Goal: Complete application form

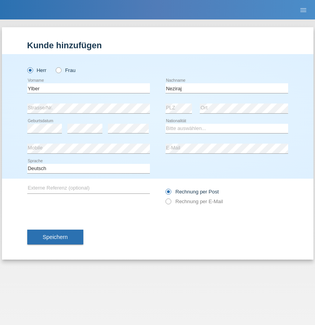
type input "Neziraj"
select select "CH"
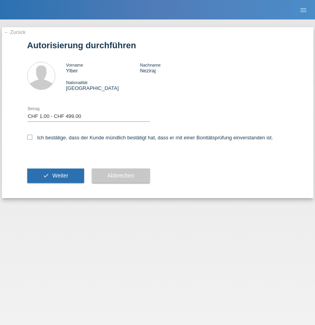
select select "1"
checkbox input "true"
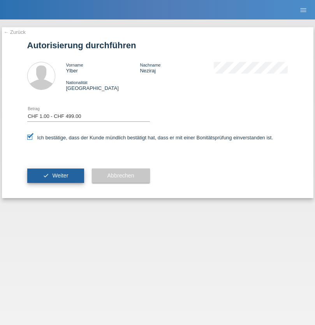
click at [55, 176] on span "Weiter" at bounding box center [60, 176] width 16 height 6
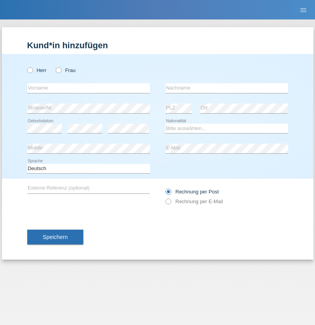
radio input "true"
click at [88, 88] on input "text" at bounding box center [88, 88] width 123 height 10
type input "[PERSON_NAME]"
click at [227, 88] on input "text" at bounding box center [227, 88] width 123 height 10
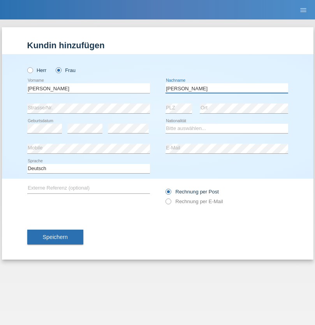
type input "[PERSON_NAME]"
select select "IT"
select select "C"
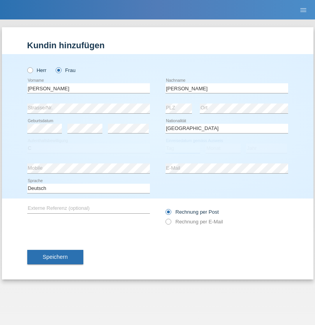
select select "14"
select select "09"
select select "2021"
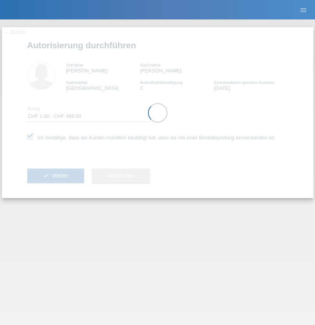
select select "1"
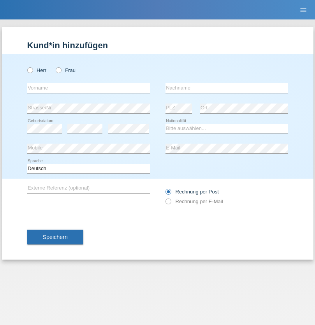
radio input "true"
click at [88, 88] on input "text" at bounding box center [88, 88] width 123 height 10
type input "Freddy"
click at [227, 88] on input "text" at bounding box center [227, 88] width 123 height 10
type input "[PERSON_NAME]"
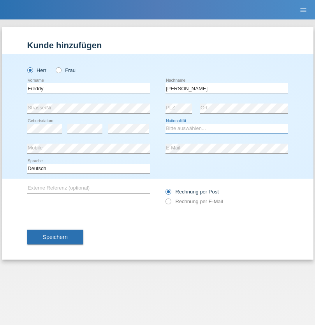
select select "CH"
